Goal: Task Accomplishment & Management: Use online tool/utility

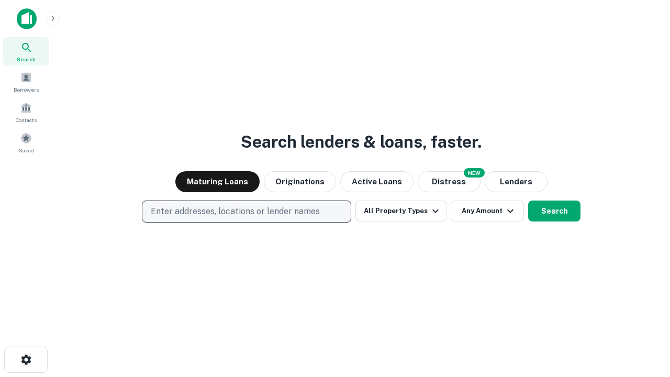
click at [246, 211] on p "Enter addresses, locations or lender names" at bounding box center [235, 211] width 169 height 13
type input "**********"
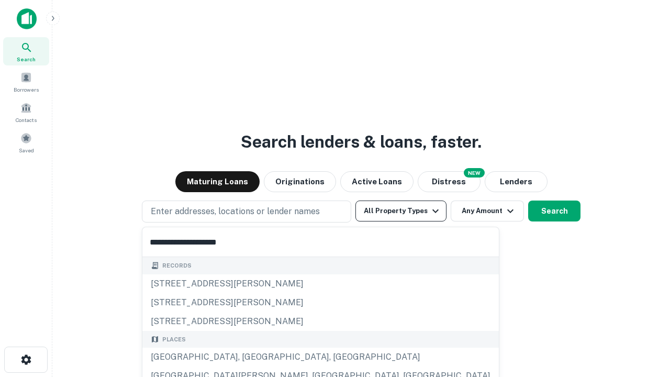
click at [250, 357] on div "[GEOGRAPHIC_DATA], [GEOGRAPHIC_DATA], [GEOGRAPHIC_DATA]" at bounding box center [320, 356] width 356 height 19
click at [401, 211] on button "All Property Types" at bounding box center [400, 210] width 91 height 21
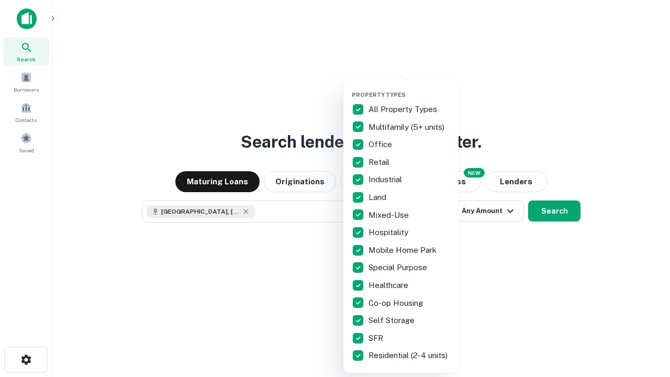
click at [409, 88] on button "button" at bounding box center [409, 88] width 115 height 1
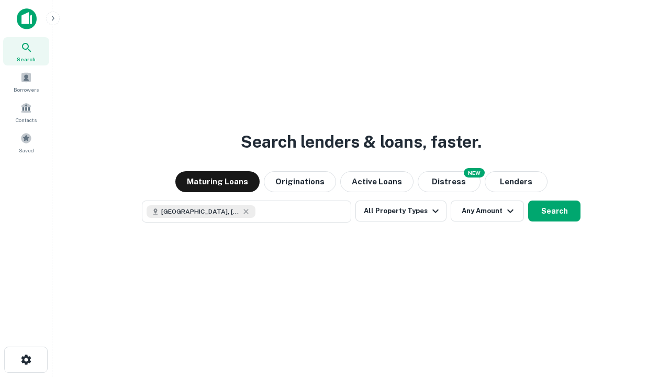
scroll to position [17, 0]
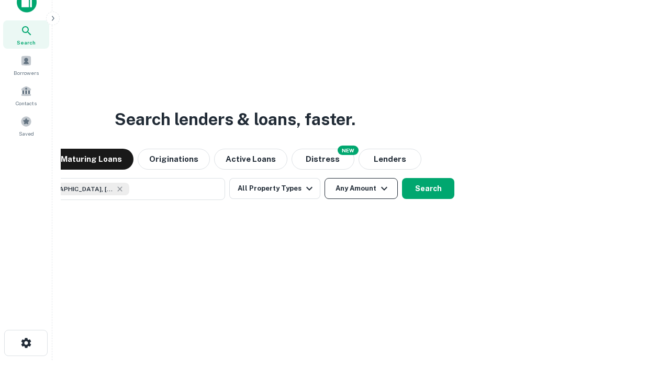
click at [324, 178] on button "Any Amount" at bounding box center [360, 188] width 73 height 21
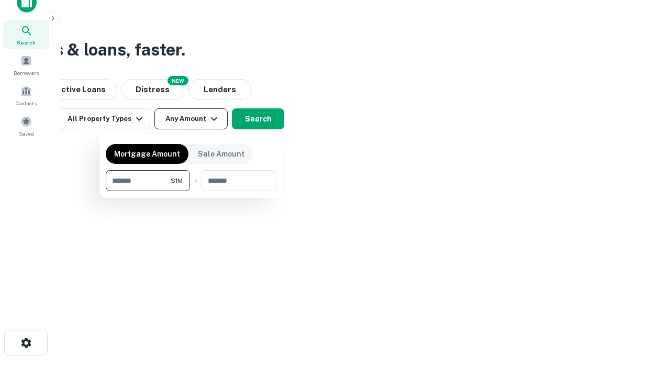
type input "*******"
click at [191, 191] on button "button" at bounding box center [191, 191] width 171 height 1
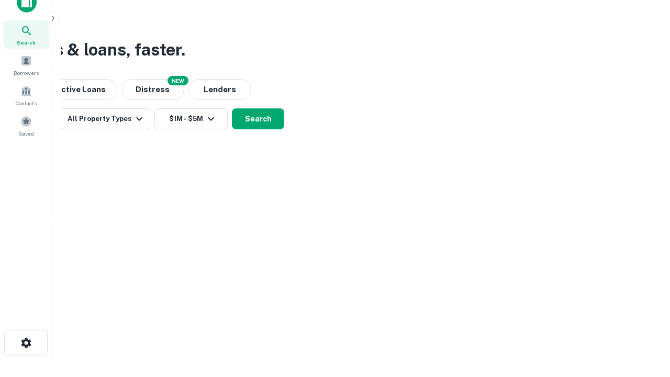
scroll to position [17, 0]
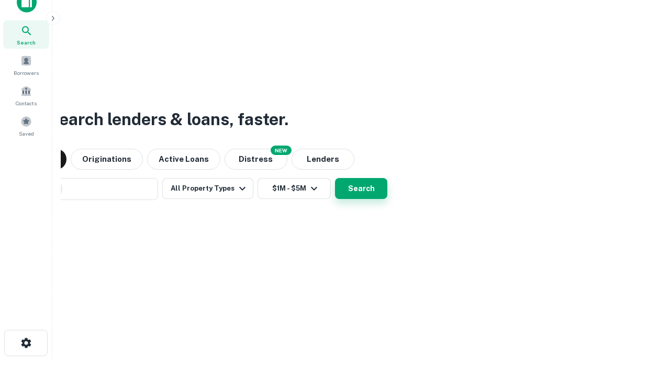
click at [335, 178] on button "Search" at bounding box center [361, 188] width 52 height 21
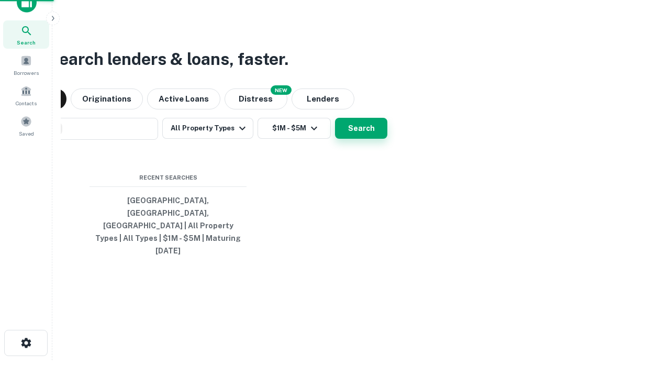
scroll to position [28, 296]
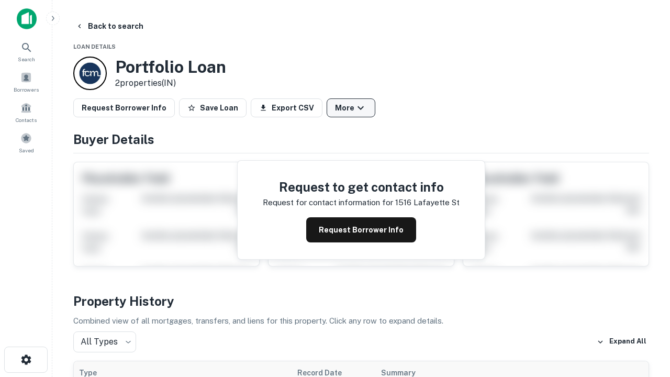
click at [351, 108] on button "More" at bounding box center [350, 107] width 49 height 19
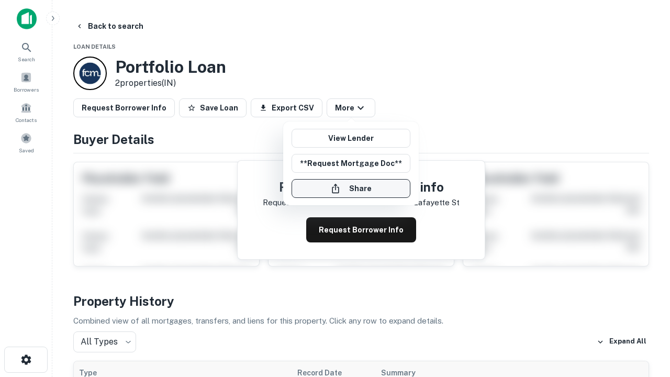
click at [351, 188] on button "Share" at bounding box center [350, 188] width 119 height 19
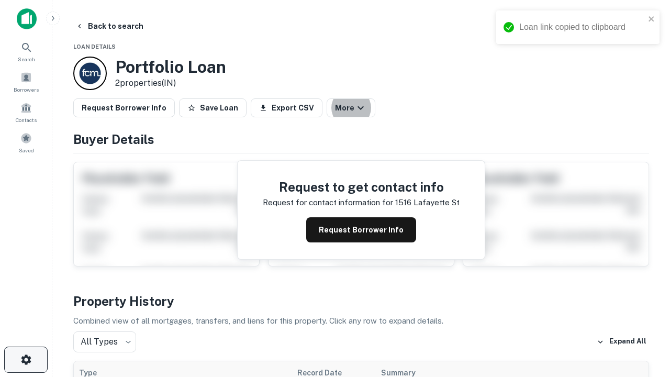
click at [26, 359] on icon "button" at bounding box center [26, 359] width 13 height 13
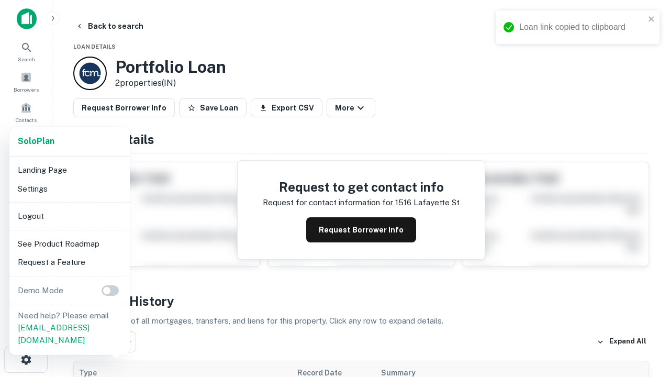
click at [69, 216] on li "Logout" at bounding box center [70, 216] width 112 height 19
